Goal: Task Accomplishment & Management: Use online tool/utility

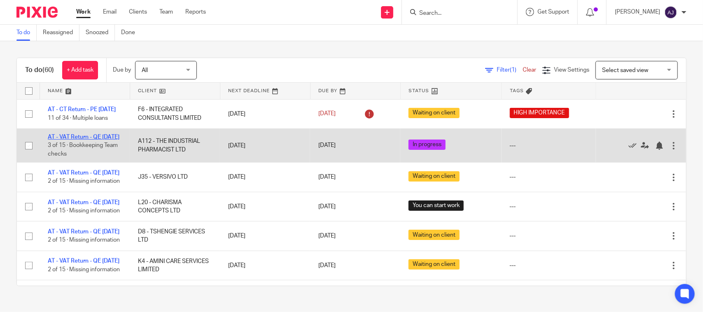
click at [82, 140] on link "AT - VAT Return - QE [DATE]" at bounding box center [84, 137] width 72 height 6
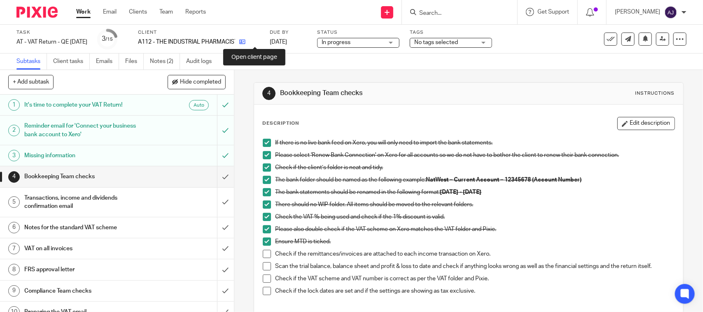
click at [246, 41] on icon at bounding box center [242, 42] width 6 height 6
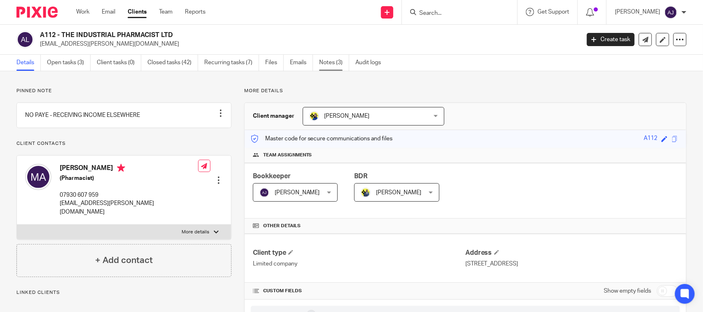
click at [340, 66] on link "Notes (3)" at bounding box center [334, 63] width 30 height 16
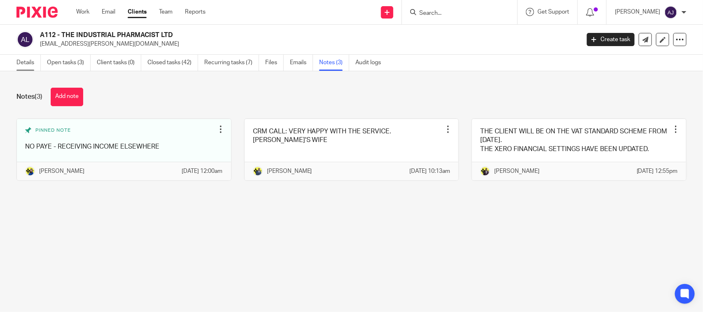
click at [23, 64] on link "Details" at bounding box center [28, 63] width 24 height 16
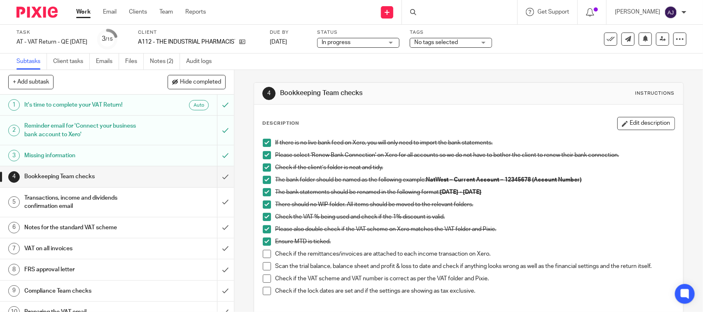
click at [105, 198] on h1 "Transactions, income and dividends confirmation email" at bounding box center [85, 202] width 123 height 21
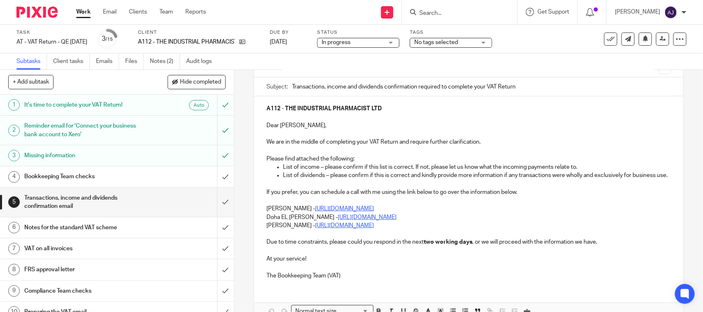
scroll to position [103, 0]
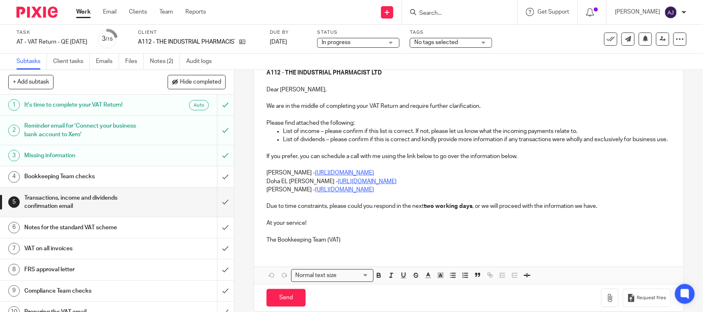
click at [284, 140] on p "List of dividends – please confirm if this is correct and kindly provide more i…" at bounding box center [477, 140] width 388 height 8
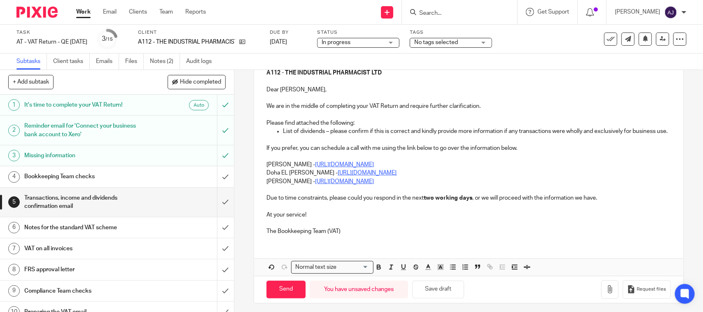
click at [262, 171] on div "A112 - THE INDUSTRIAL PHARMACIST LTD Dear Moriam, We are in the middle of compl…" at bounding box center [468, 151] width 429 height 181
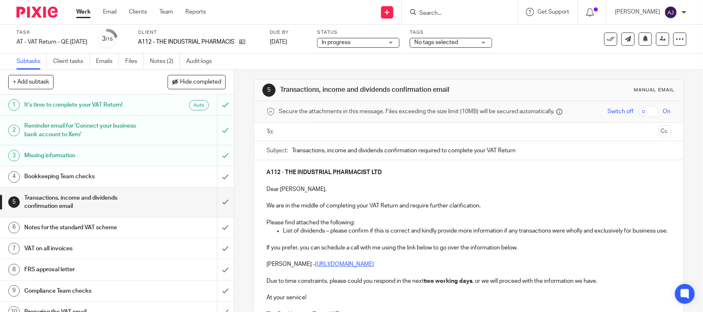
scroll to position [0, 0]
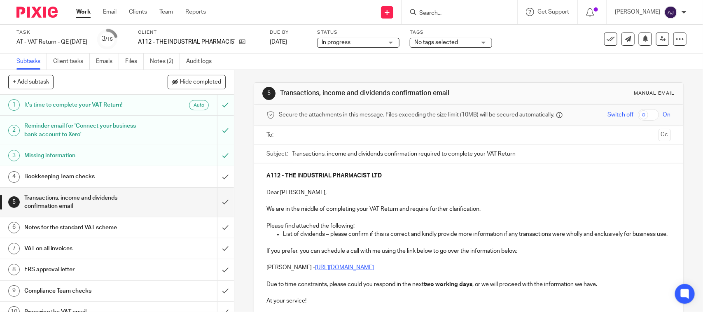
click at [426, 175] on p "A112 - THE INDUSTRIAL PHARMACIST LTD" at bounding box center [469, 176] width 404 height 8
copy strong "THE INDUSTRIAL PHARMACIST LTD"
paste input "THE INDUSTRIAL PHARMACIST LTD"
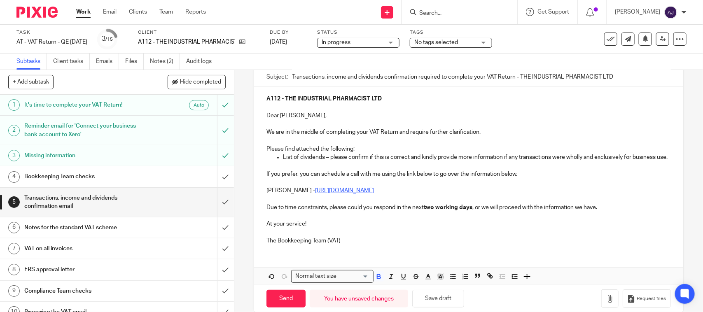
scroll to position [99, 0]
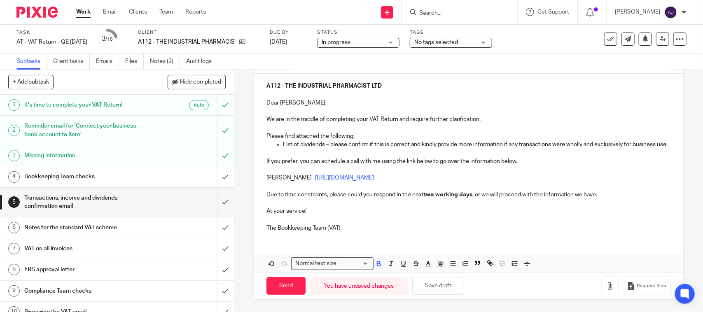
type input "Transactions, income and dividends confirmation required to complete your VAT R…"
click at [357, 225] on p "The Bookkeeping Team (VAT)" at bounding box center [469, 228] width 404 height 8
click at [606, 285] on icon "button" at bounding box center [610, 286] width 8 height 8
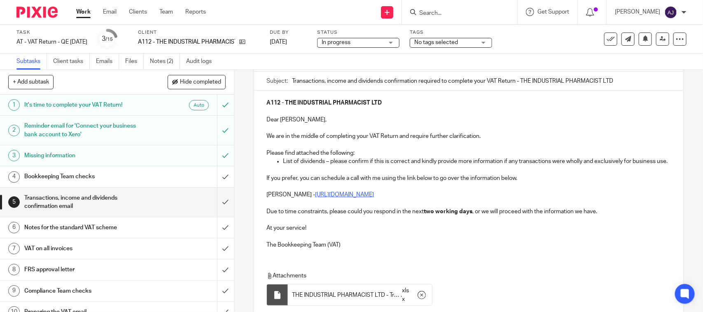
scroll to position [146, 0]
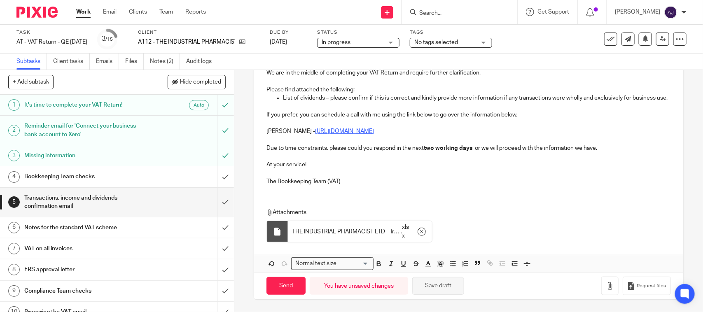
click at [430, 285] on button "Save draft" at bounding box center [438, 286] width 52 height 18
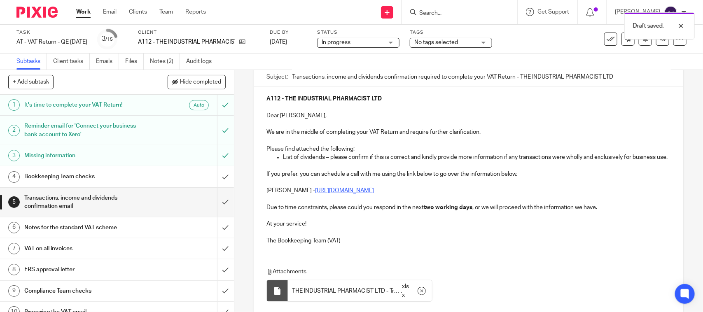
scroll to position [0, 0]
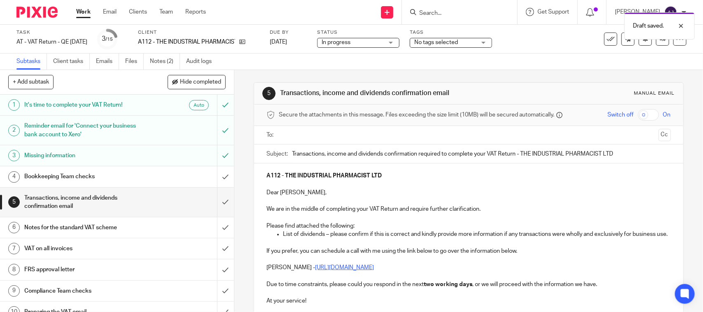
click at [384, 139] on input "text" at bounding box center [468, 135] width 373 height 9
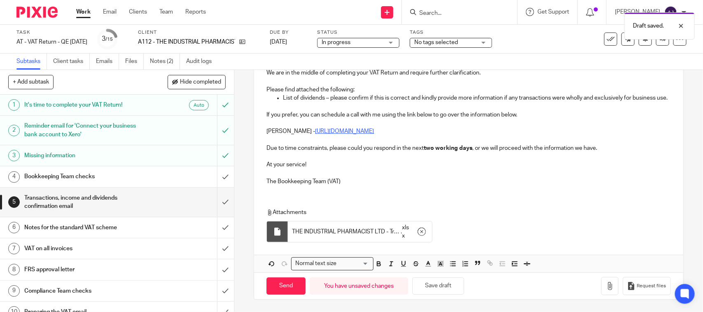
scroll to position [97, 0]
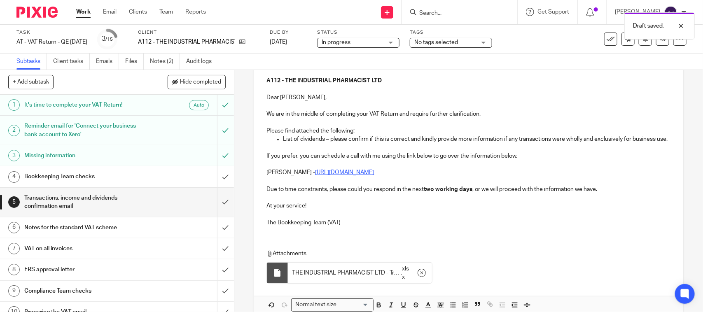
click at [374, 175] on u "https://calendly.com/meetwithbobolee/call" at bounding box center [344, 173] width 59 height 6
click at [425, 177] on p "Bobo Lee - https://calendly.com/meetwithbobolee/call" at bounding box center [469, 172] width 404 height 8
click at [604, 194] on p "Due to time constraints, please could you respond in the next two working days …" at bounding box center [469, 189] width 404 height 8
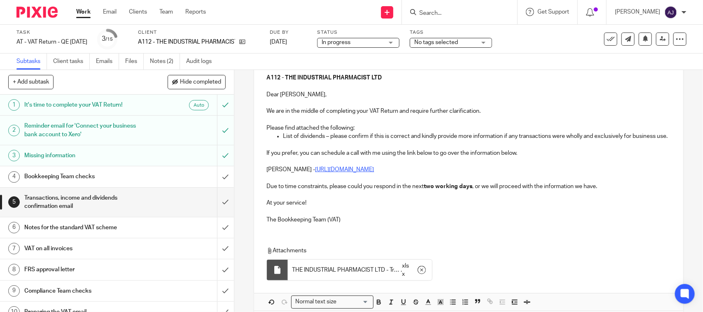
scroll to position [148, 0]
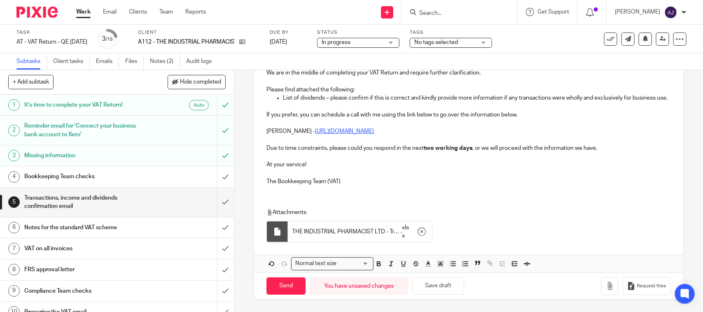
click at [429, 297] on div "Send You have unsaved changes Save draft Request files" at bounding box center [468, 286] width 429 height 27
click at [433, 285] on button "Save draft" at bounding box center [438, 287] width 52 height 18
click at [289, 291] on input "Send" at bounding box center [286, 287] width 39 height 18
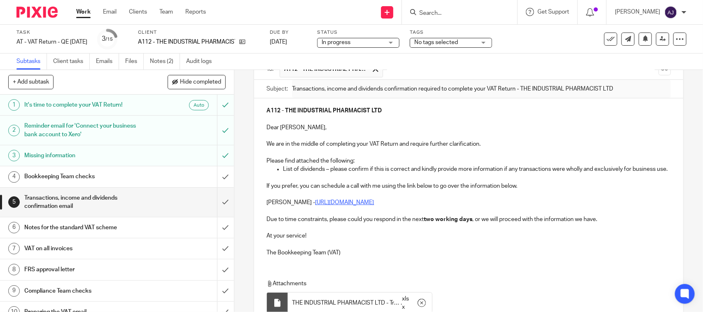
scroll to position [0, 0]
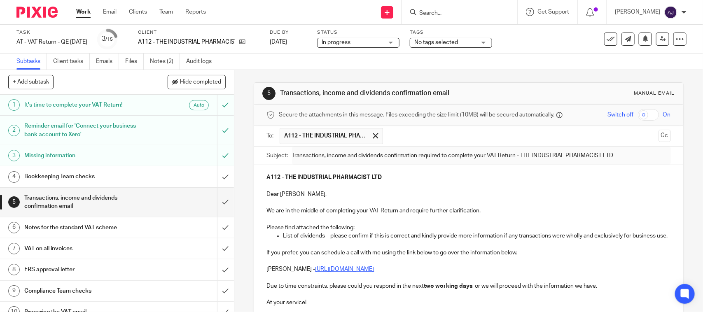
type input "Sent"
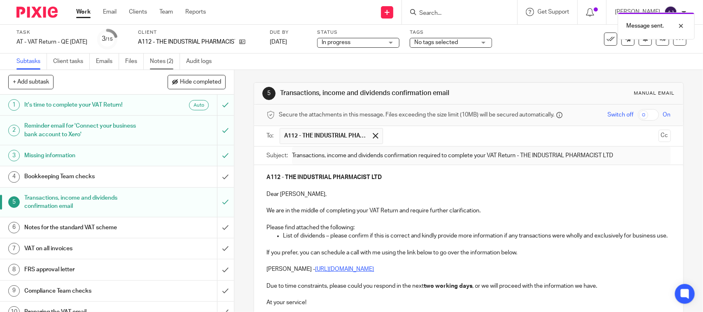
click at [161, 68] on link "Notes (2)" at bounding box center [165, 62] width 30 height 16
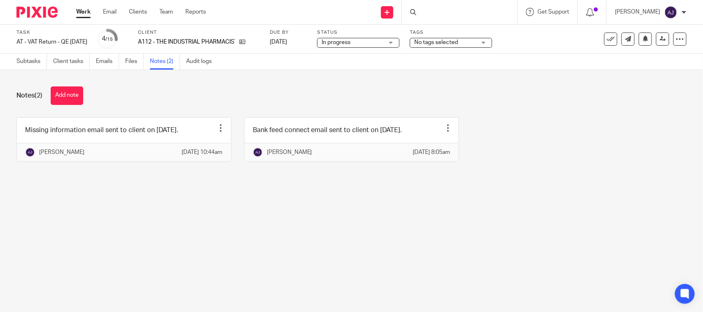
click at [77, 91] on button "Add note" at bounding box center [67, 96] width 33 height 19
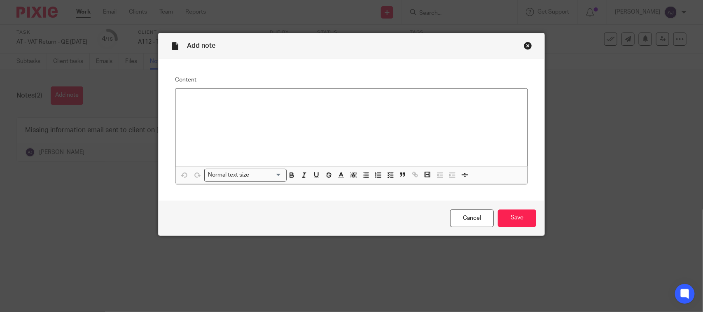
click at [274, 121] on div at bounding box center [351, 128] width 352 height 78
click at [517, 221] on input "Save" at bounding box center [517, 219] width 38 height 18
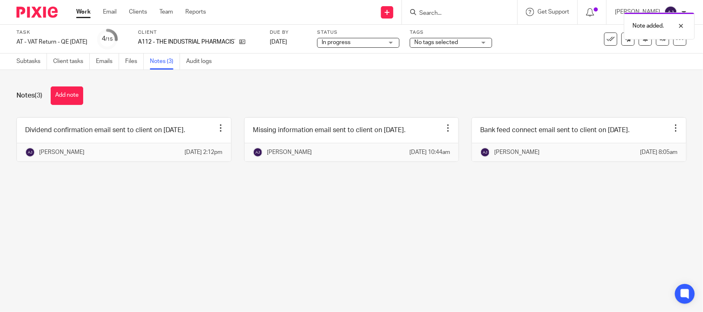
click at [416, 219] on main "Task AT - VAT Return - QE [DATE] Save AT - VAT Return - QE [DATE] 4 /15 Client …" at bounding box center [351, 156] width 703 height 312
click at [145, 82] on div "Notes (3) Add note Dividend confirmation email sent to client on 15-09-2025. Ed…" at bounding box center [351, 130] width 703 height 121
click at [380, 215] on main "Task AT - VAT Return - QE 31-08-2025 Save AT - VAT Return - QE 31-08-2025 4 /15…" at bounding box center [351, 156] width 703 height 312
click at [495, 262] on main "Task AT - VAT Return - QE 31-08-2025 Save AT - VAT Return - QE 31-08-2025 4 /15…" at bounding box center [351, 156] width 703 height 312
click at [527, 81] on div "Notes (3) Add note Dividend confirmation email sent to client on 15-09-2025. Ed…" at bounding box center [351, 130] width 703 height 121
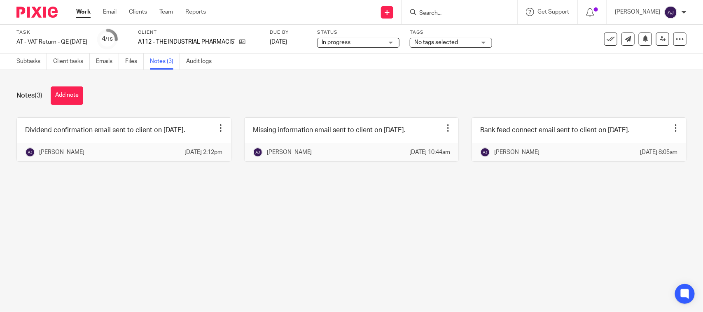
click at [526, 98] on div "Notes (3) Add note" at bounding box center [351, 96] width 670 height 19
click at [546, 70] on div "Notes (3) Add note Dividend confirmation email sent to client on 15-09-2025. Ed…" at bounding box center [351, 130] width 703 height 121
drag, startPoint x: 501, startPoint y: 48, endPoint x: 480, endPoint y: 56, distance: 22.2
click at [480, 56] on main "Task AT - VAT Return - QE 31-08-2025 Save AT - VAT Return - QE 31-08-2025 4 /15…" at bounding box center [351, 156] width 703 height 312
click at [477, 64] on div "Subtasks Client tasks Emails Files Notes (3) Audit logs" at bounding box center [351, 62] width 703 height 16
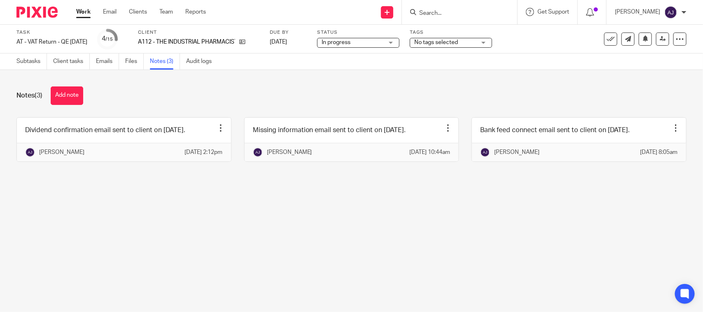
click at [667, 91] on div "Notes (3) Add note" at bounding box center [351, 96] width 670 height 19
click at [238, 282] on main "Task AT - VAT Return - QE 31-08-2025 Save AT - VAT Return - QE 31-08-2025 4 /15…" at bounding box center [351, 156] width 703 height 312
